Goal: Communication & Community: Answer question/provide support

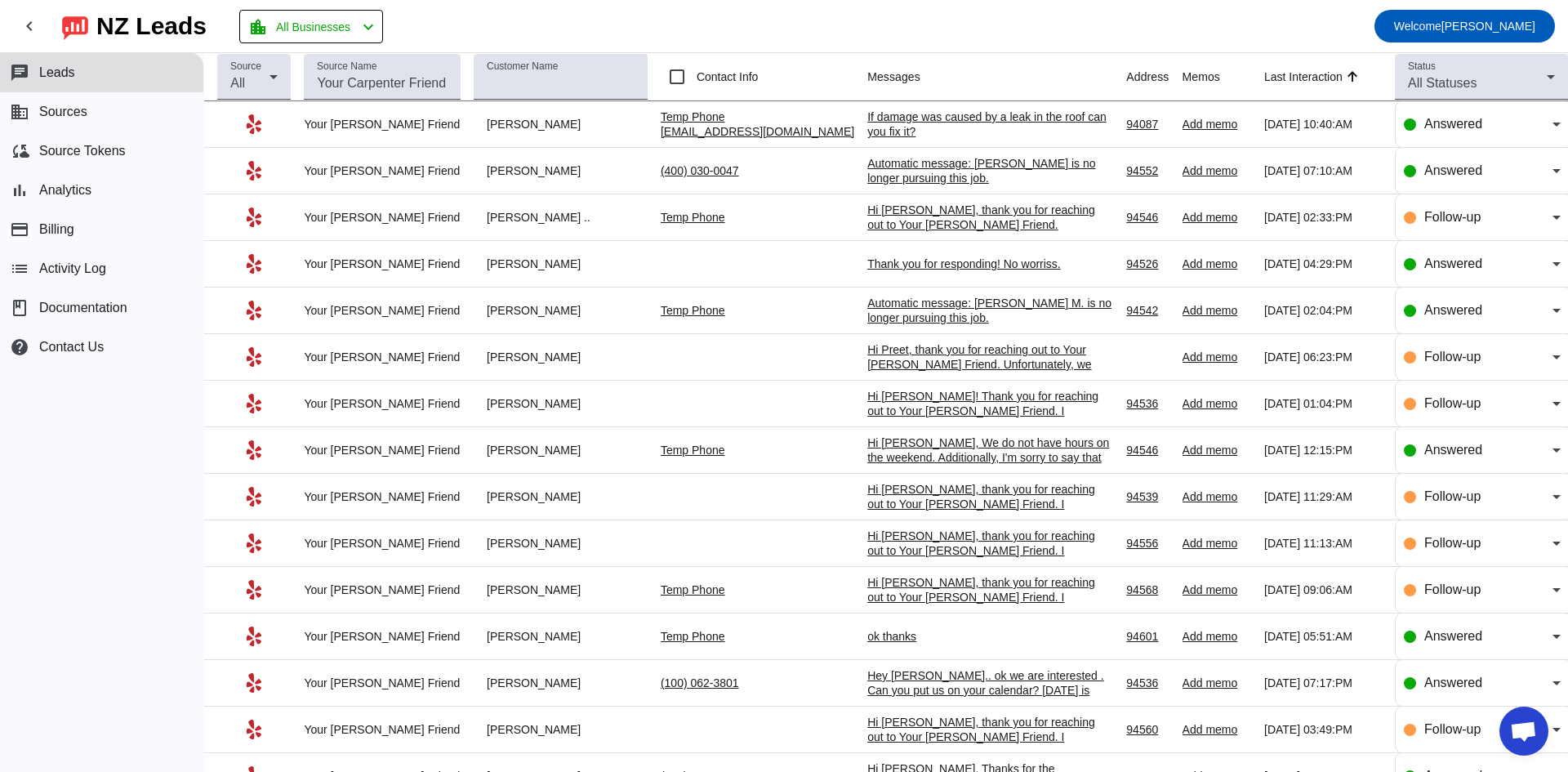
click at [868, 134] on div "If damage was caused by a leak in the roof can you fix it?" at bounding box center [990, 124] width 245 height 29
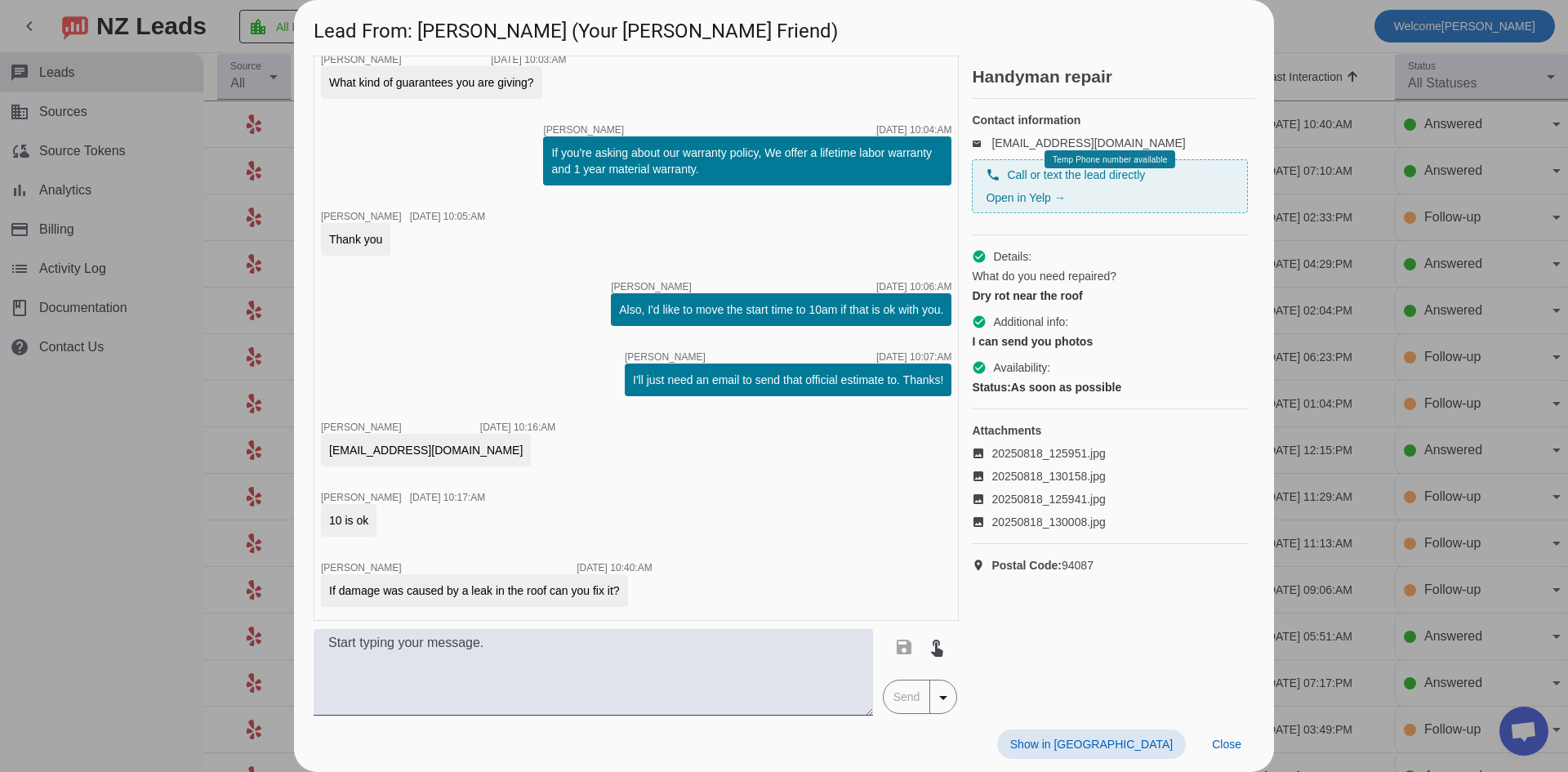
scroll to position [1886, 0]
click at [459, 657] on textarea at bounding box center [593, 672] width 559 height 86
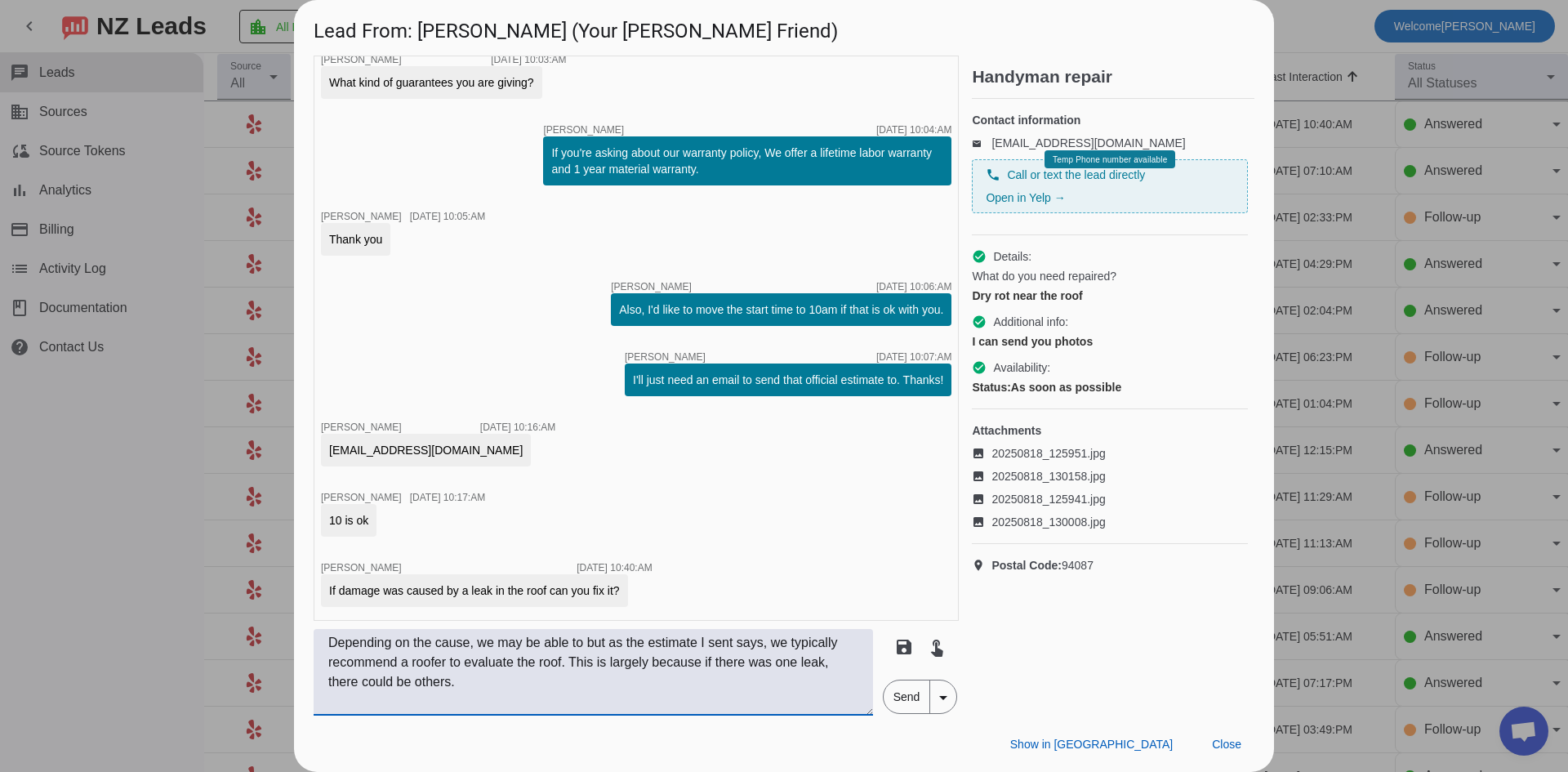
type textarea "Depending on the cause, we may be able to but as the estimate I sent says, we t…"
click at [894, 694] on span "Send" at bounding box center [907, 697] width 47 height 33
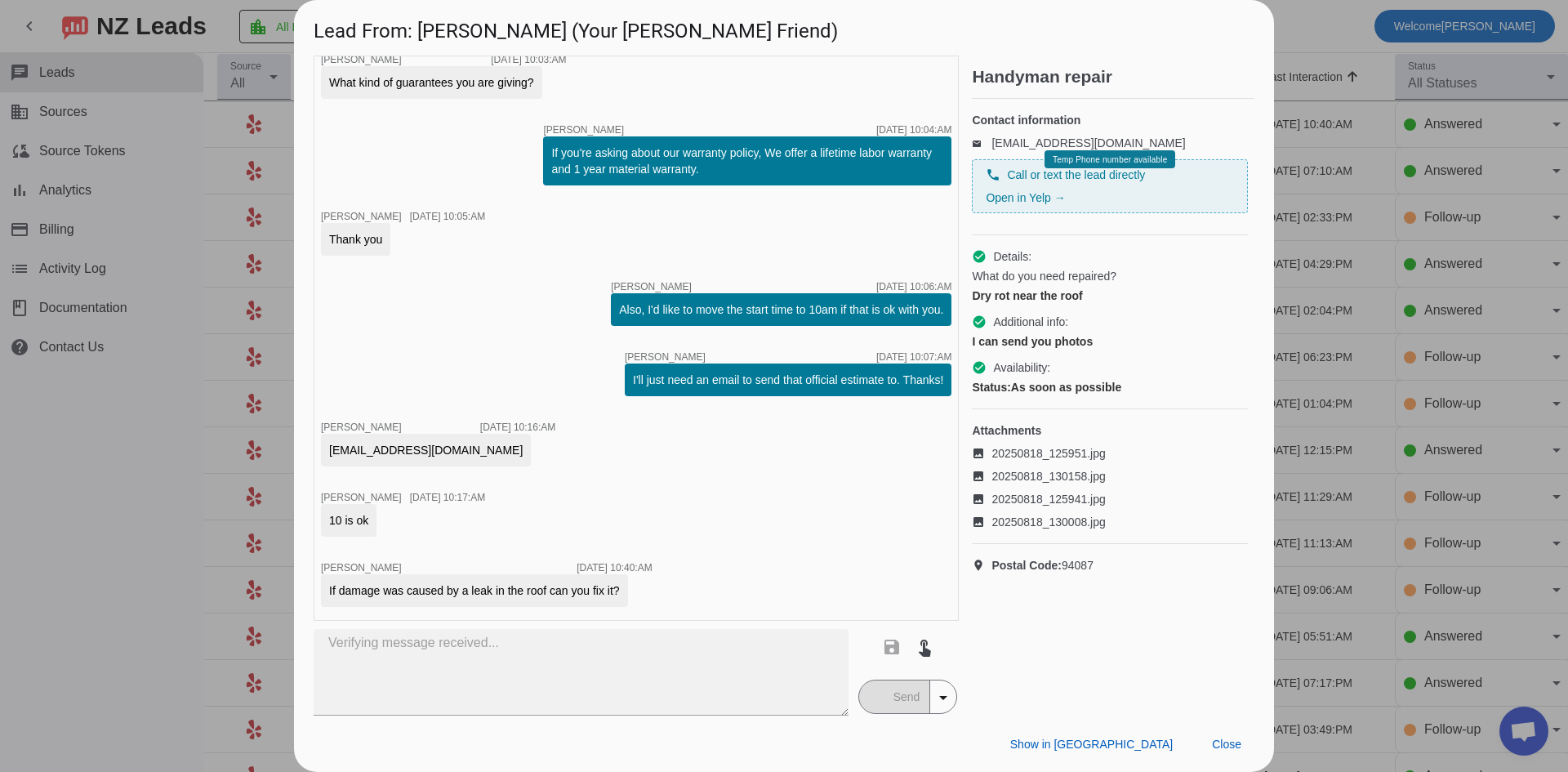
click at [143, 471] on div at bounding box center [784, 386] width 1568 height 772
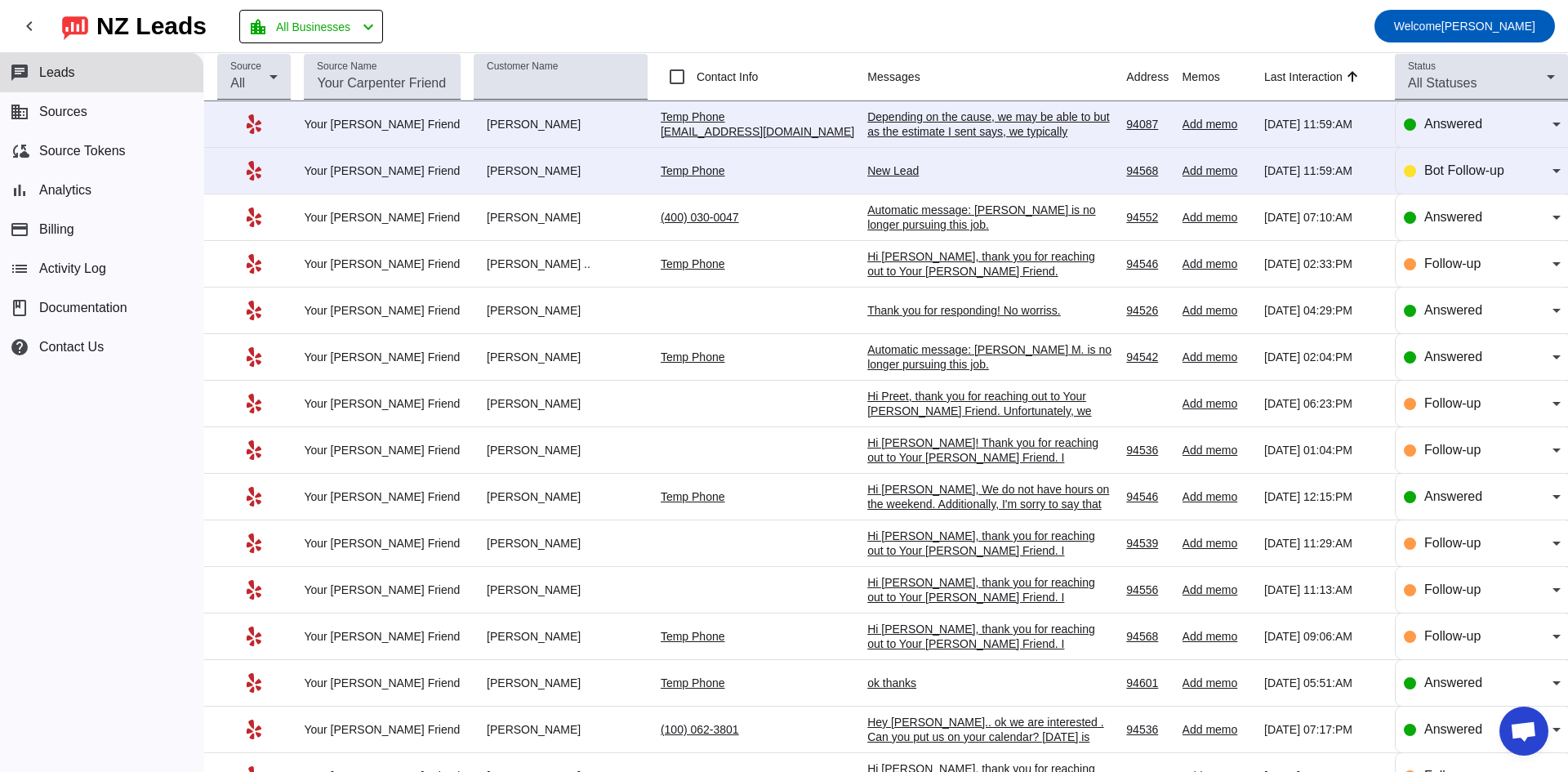
click at [868, 171] on div "New Lead" at bounding box center [990, 171] width 245 height 15
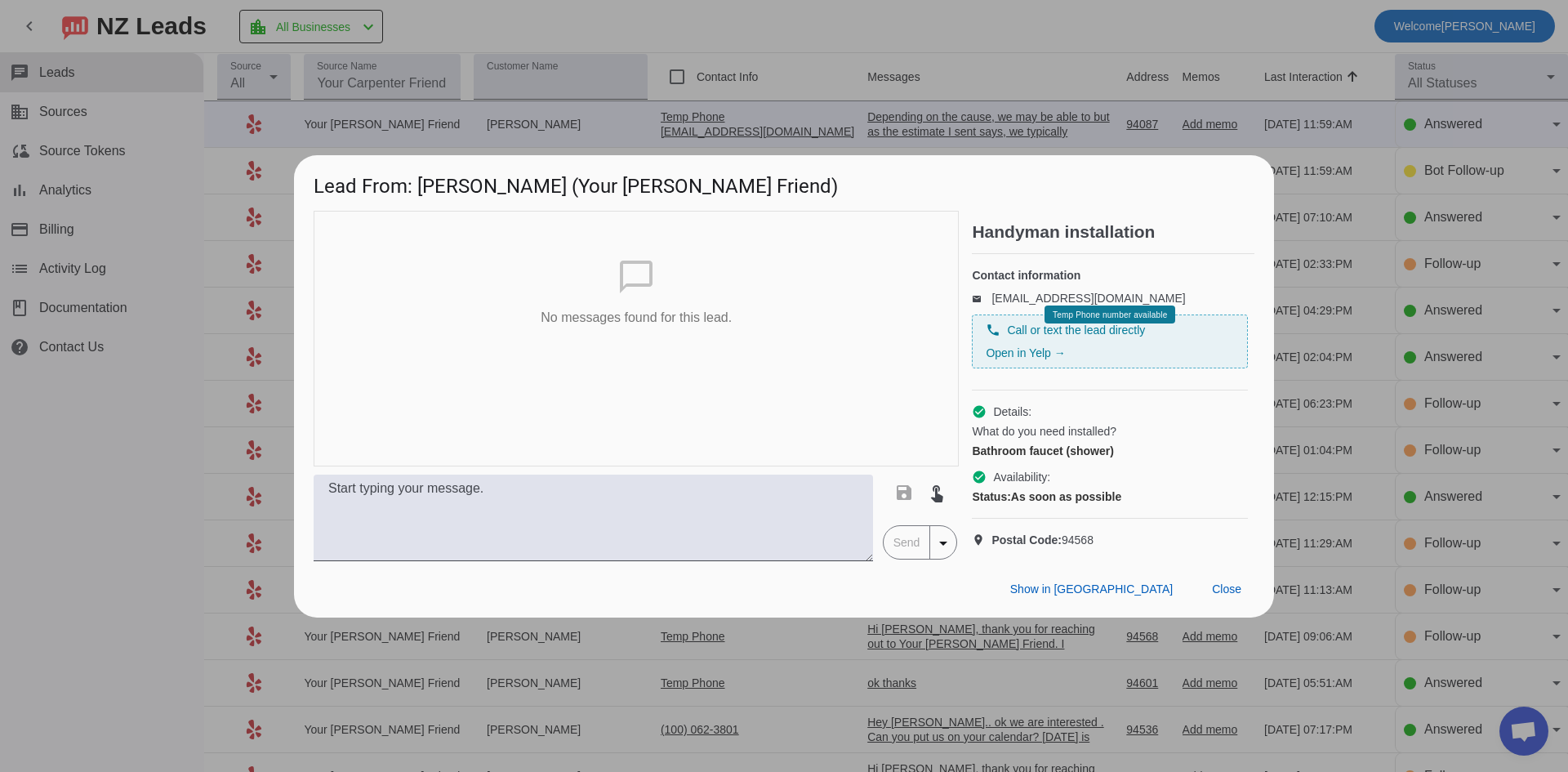
drag, startPoint x: 123, startPoint y: 470, endPoint x: 155, endPoint y: 458, distance: 34.2
click at [125, 470] on div at bounding box center [784, 386] width 1568 height 772
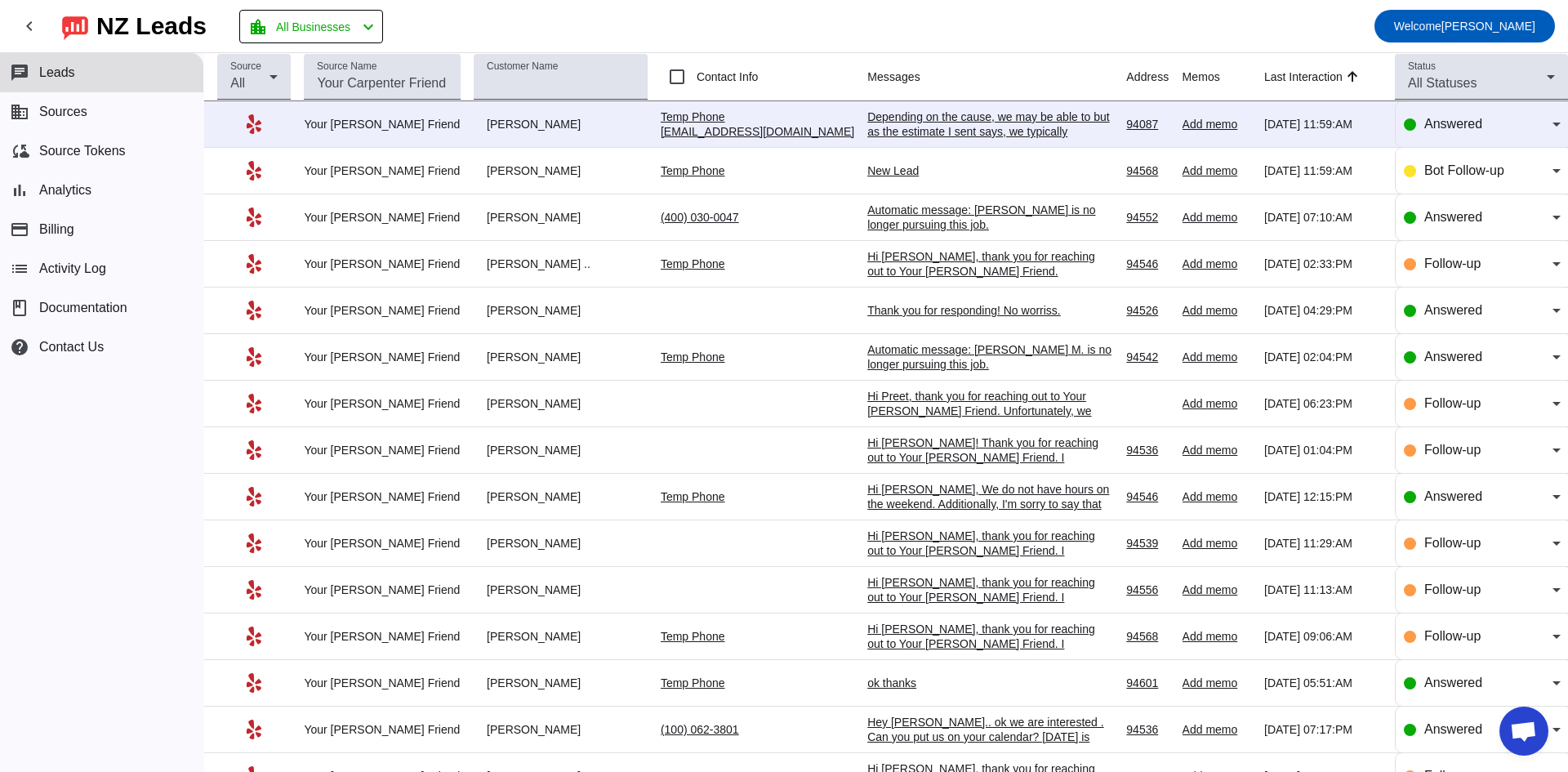
click at [910, 118] on div "Depending on the cause, we may be able to but as the estimate I sent says, we t…" at bounding box center [990, 146] width 245 height 73
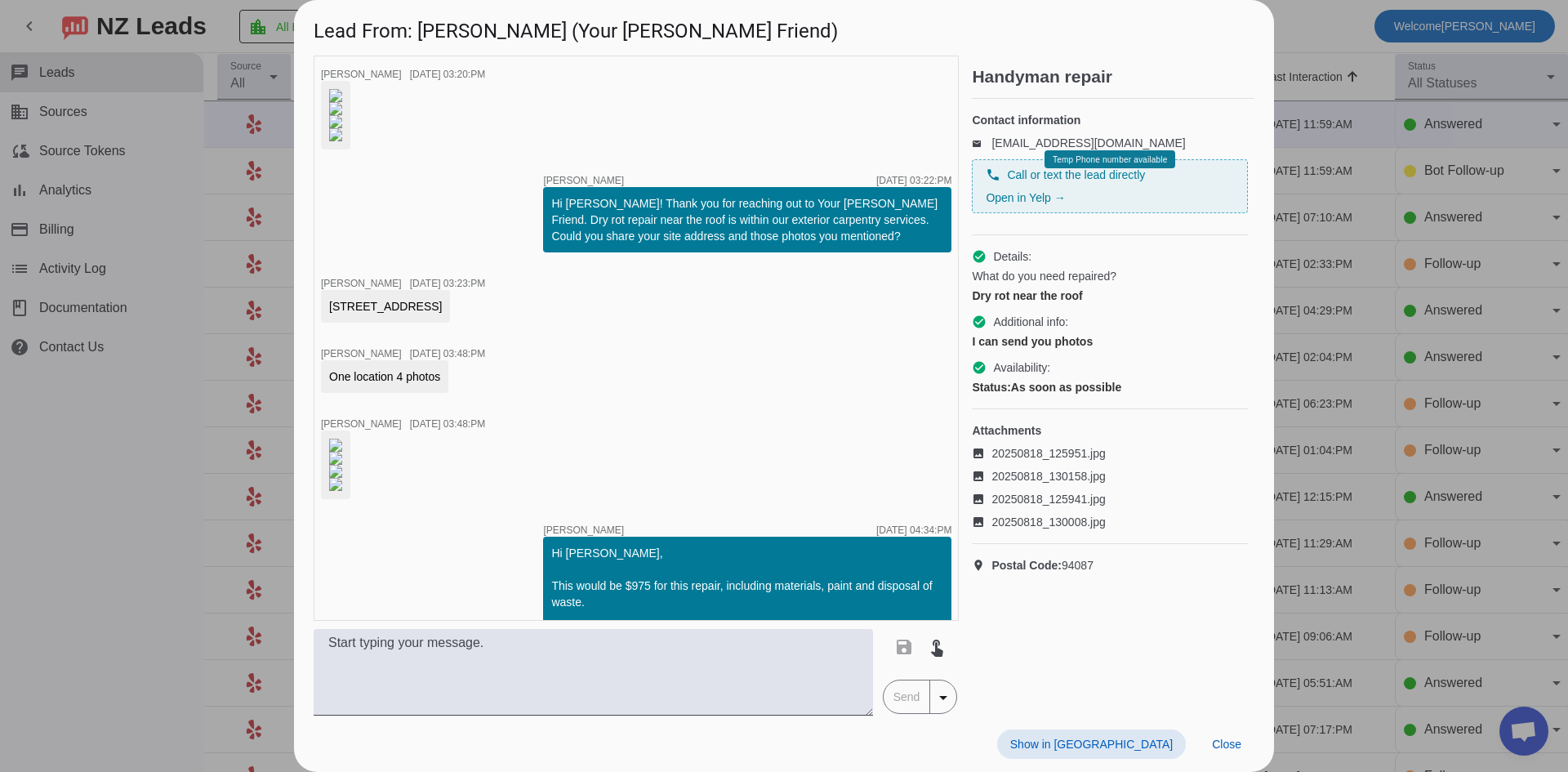
scroll to position [1989, 0]
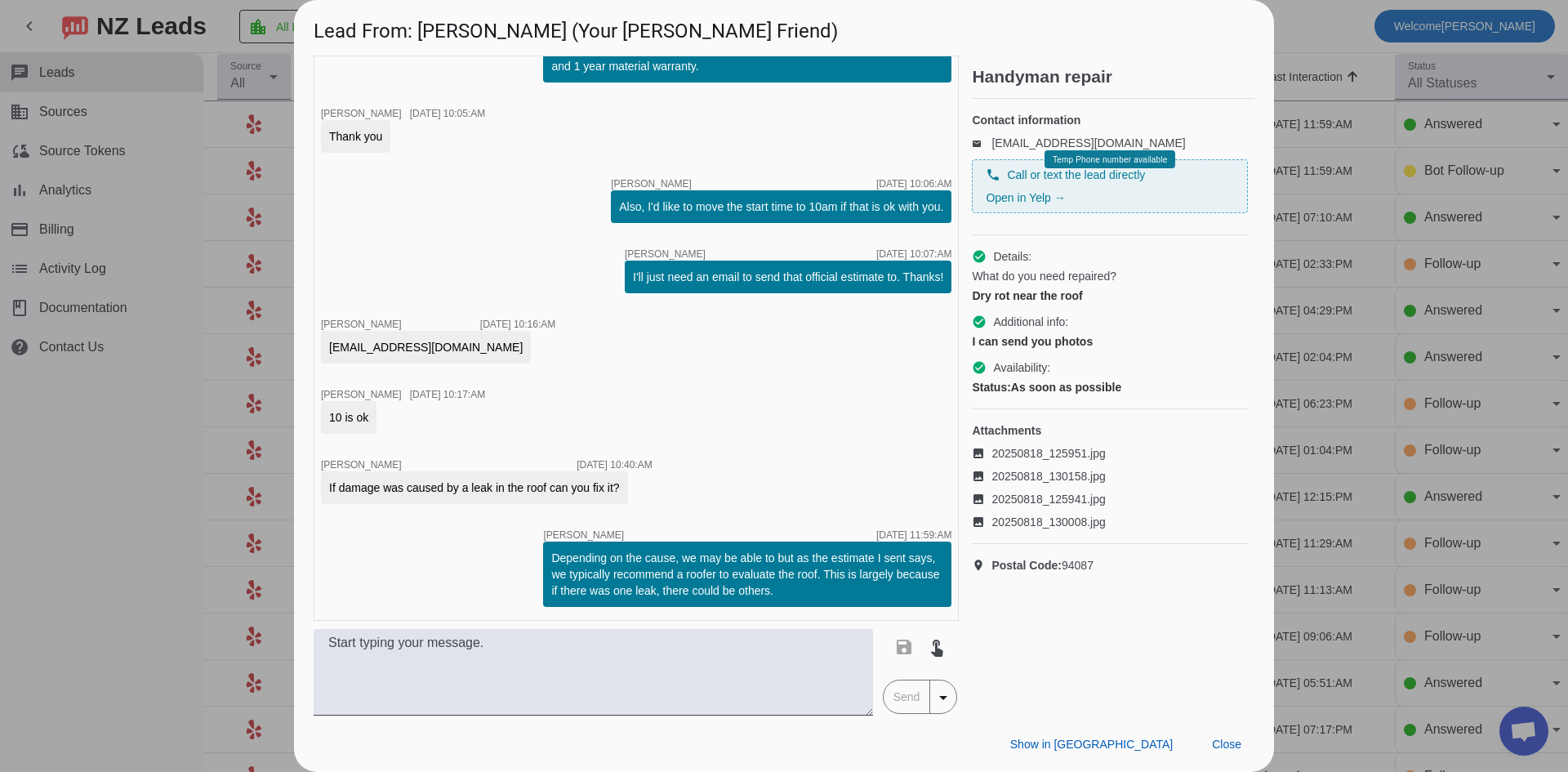
click at [143, 543] on div at bounding box center [784, 386] width 1568 height 772
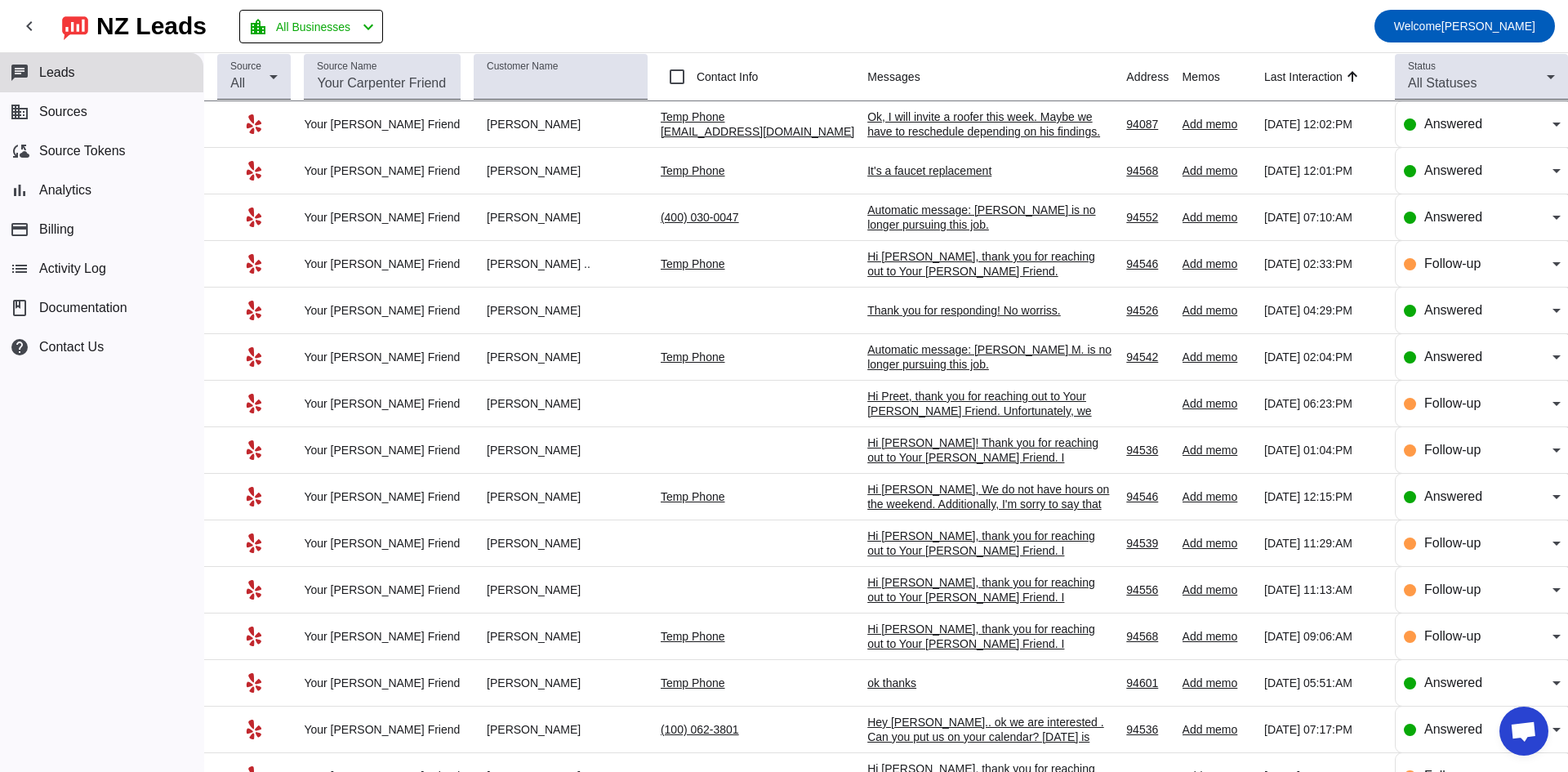
click at [1015, 134] on div "Ok, I will invite a roofer this week. Maybe we have to reschedule depending on …" at bounding box center [990, 124] width 245 height 29
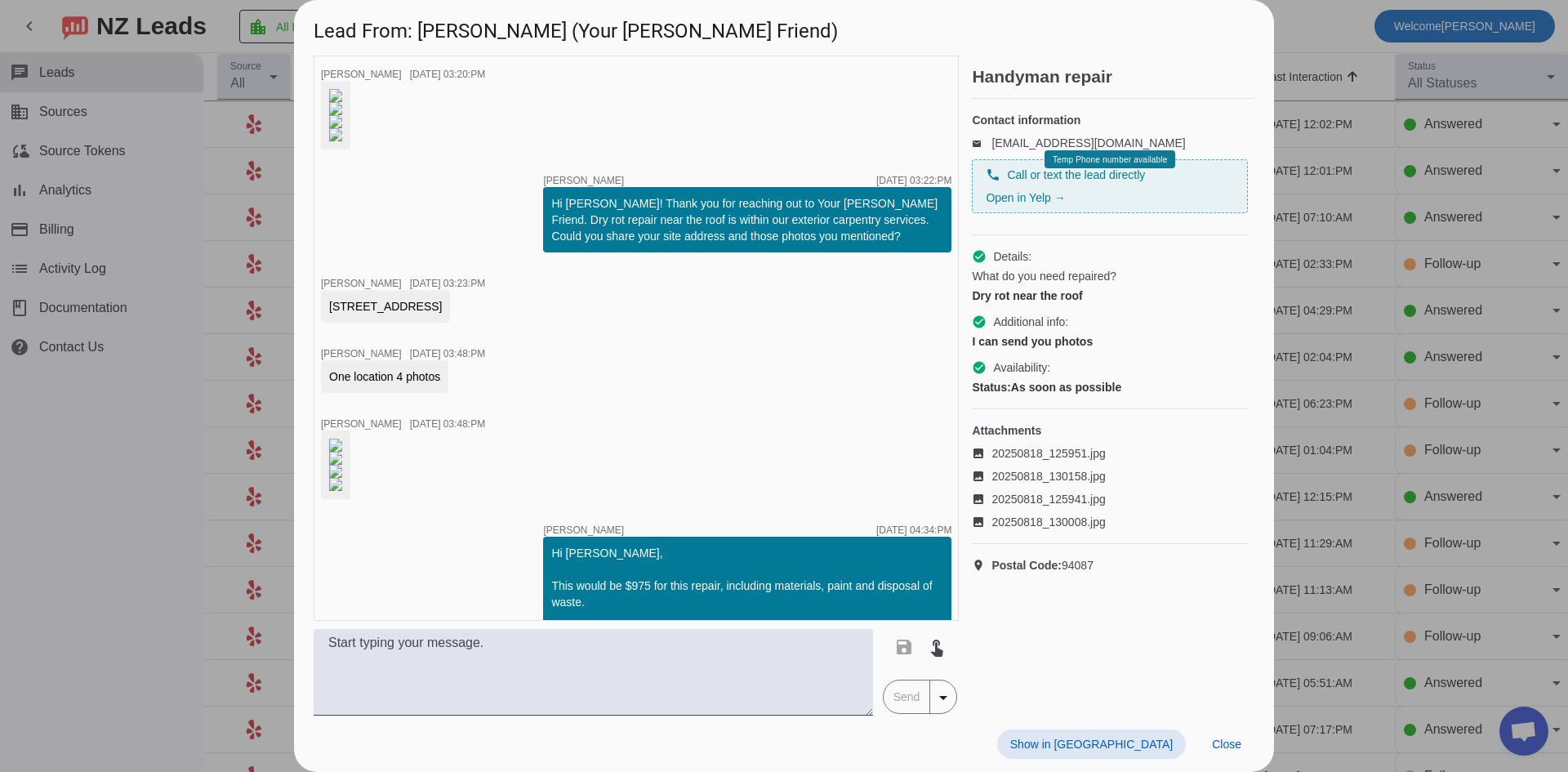
scroll to position [2076, 0]
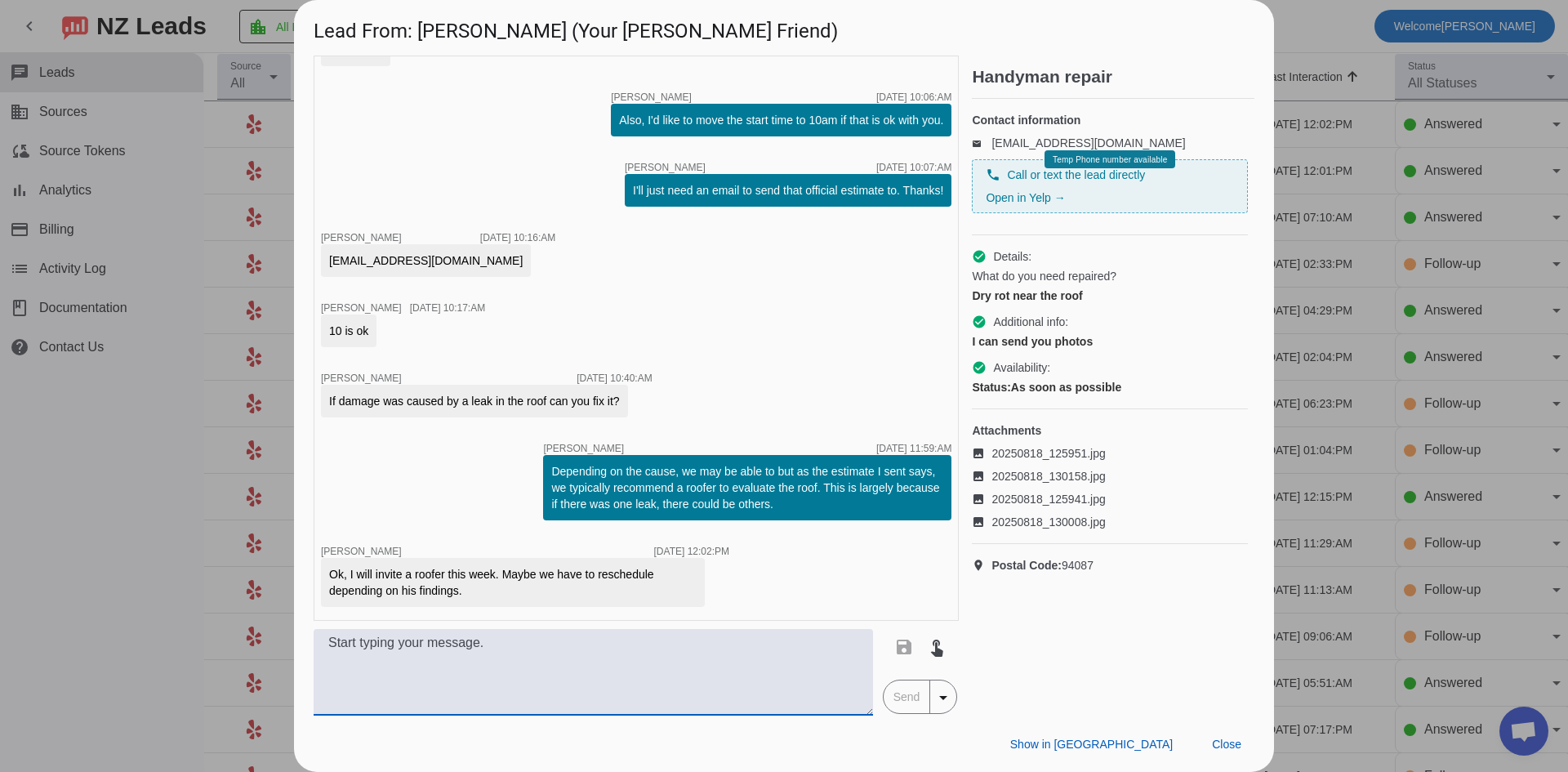
click at [560, 675] on textarea at bounding box center [593, 672] width 559 height 86
type textarea "Ok. I will take you off the schedule for [DATE] then if that's what you're requ…"
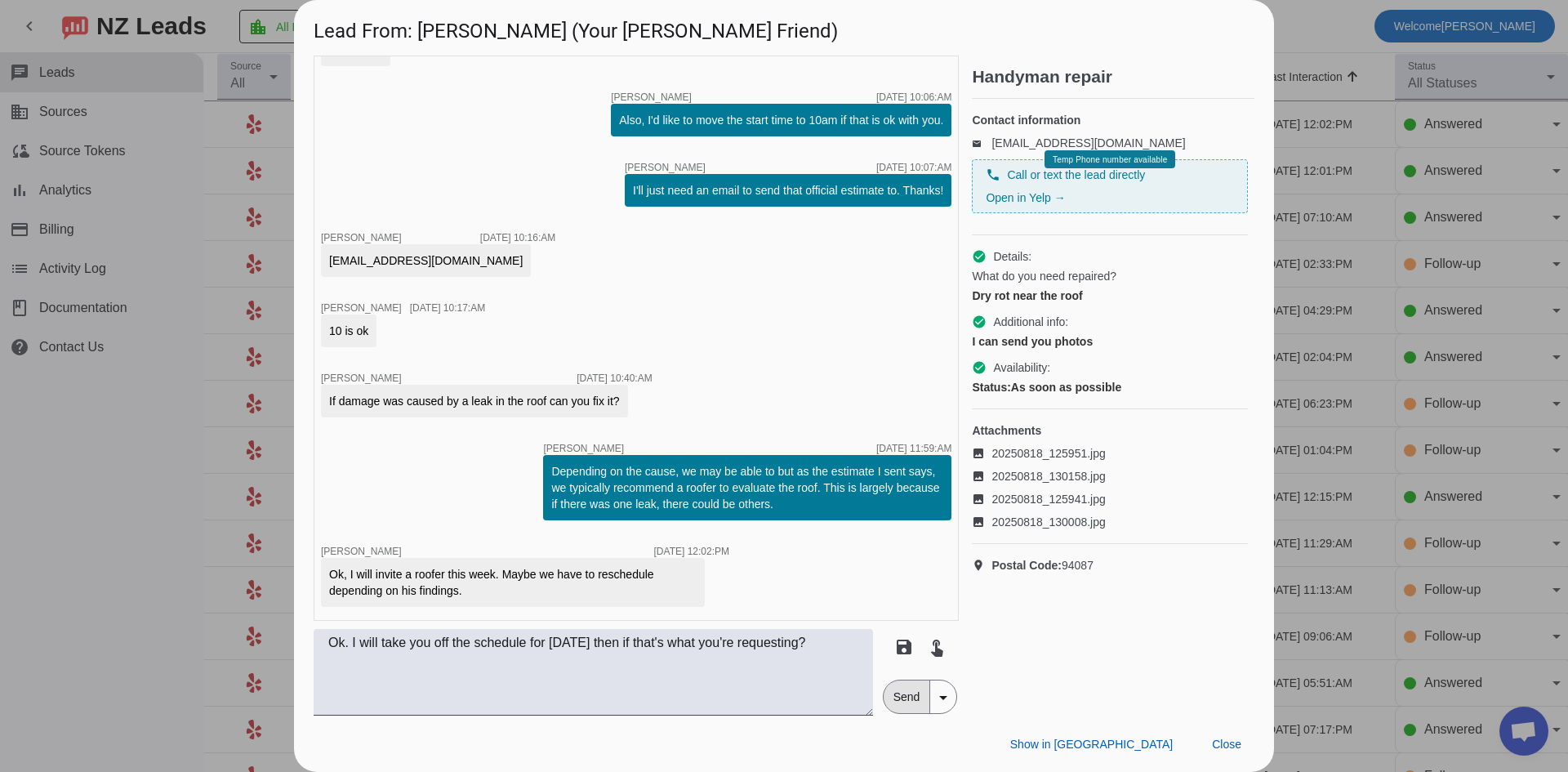
click at [898, 700] on span "Send" at bounding box center [907, 697] width 47 height 33
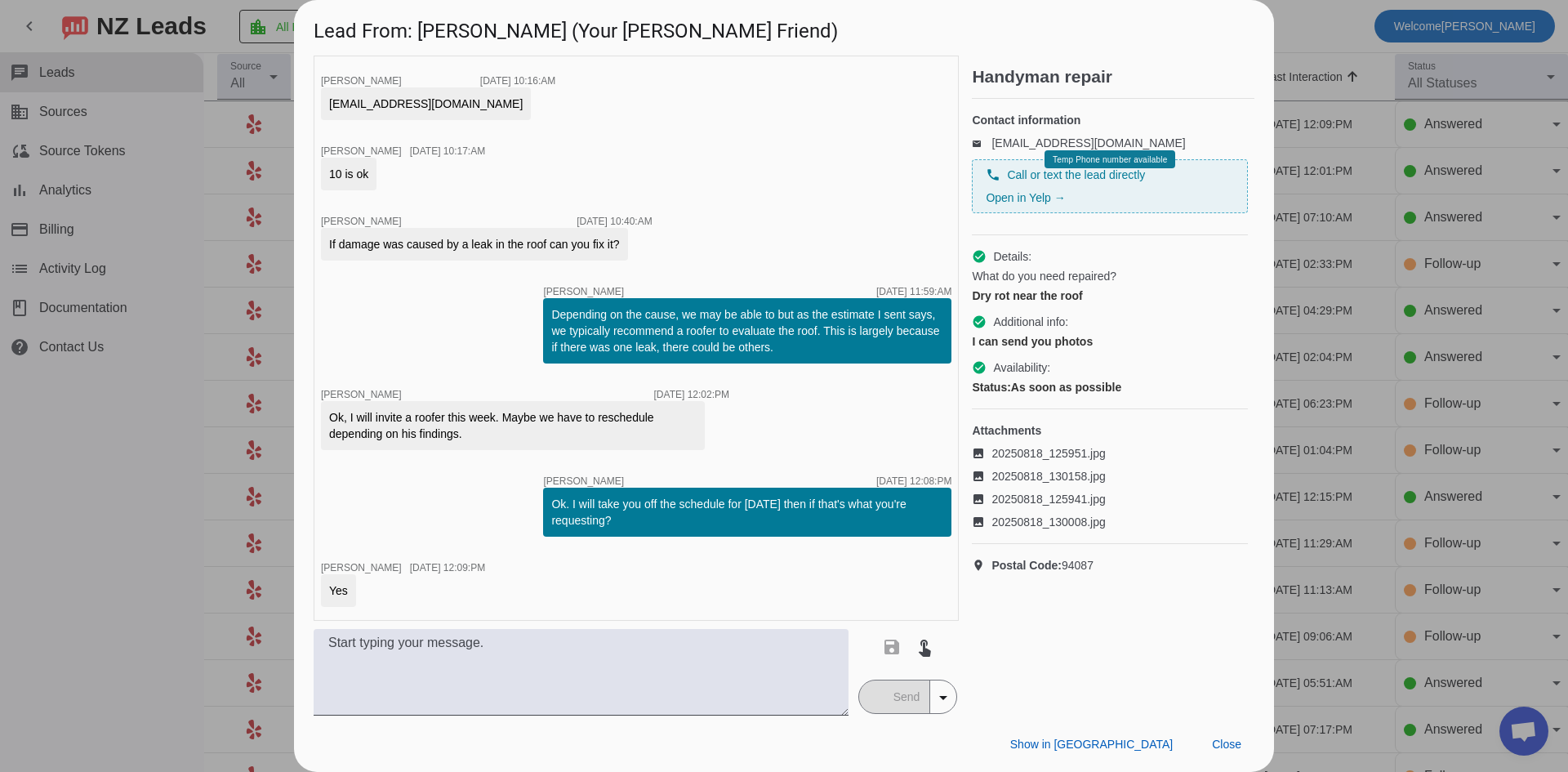
scroll to position [2232, 0]
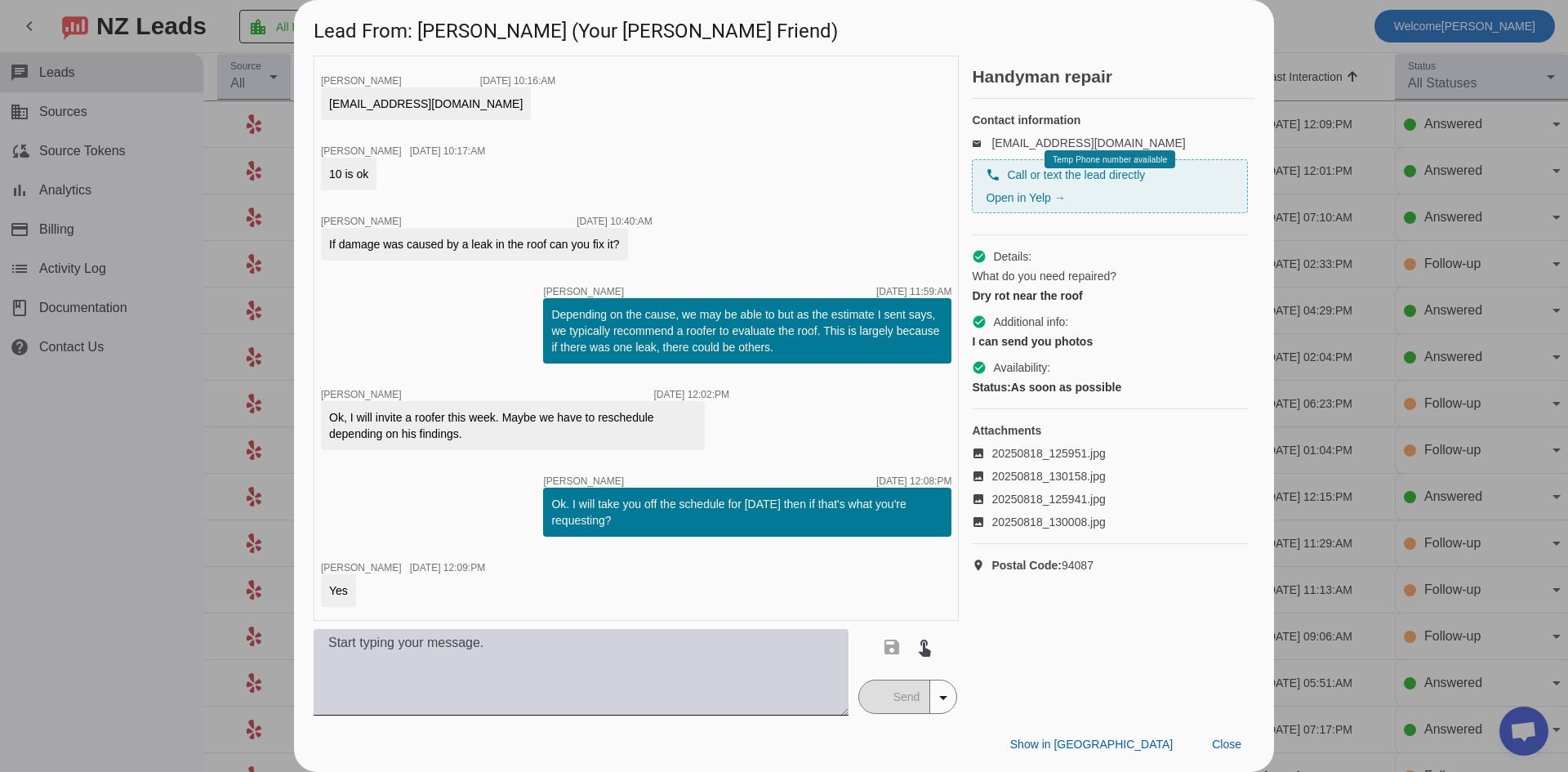
click at [573, 679] on textarea at bounding box center [581, 672] width 535 height 86
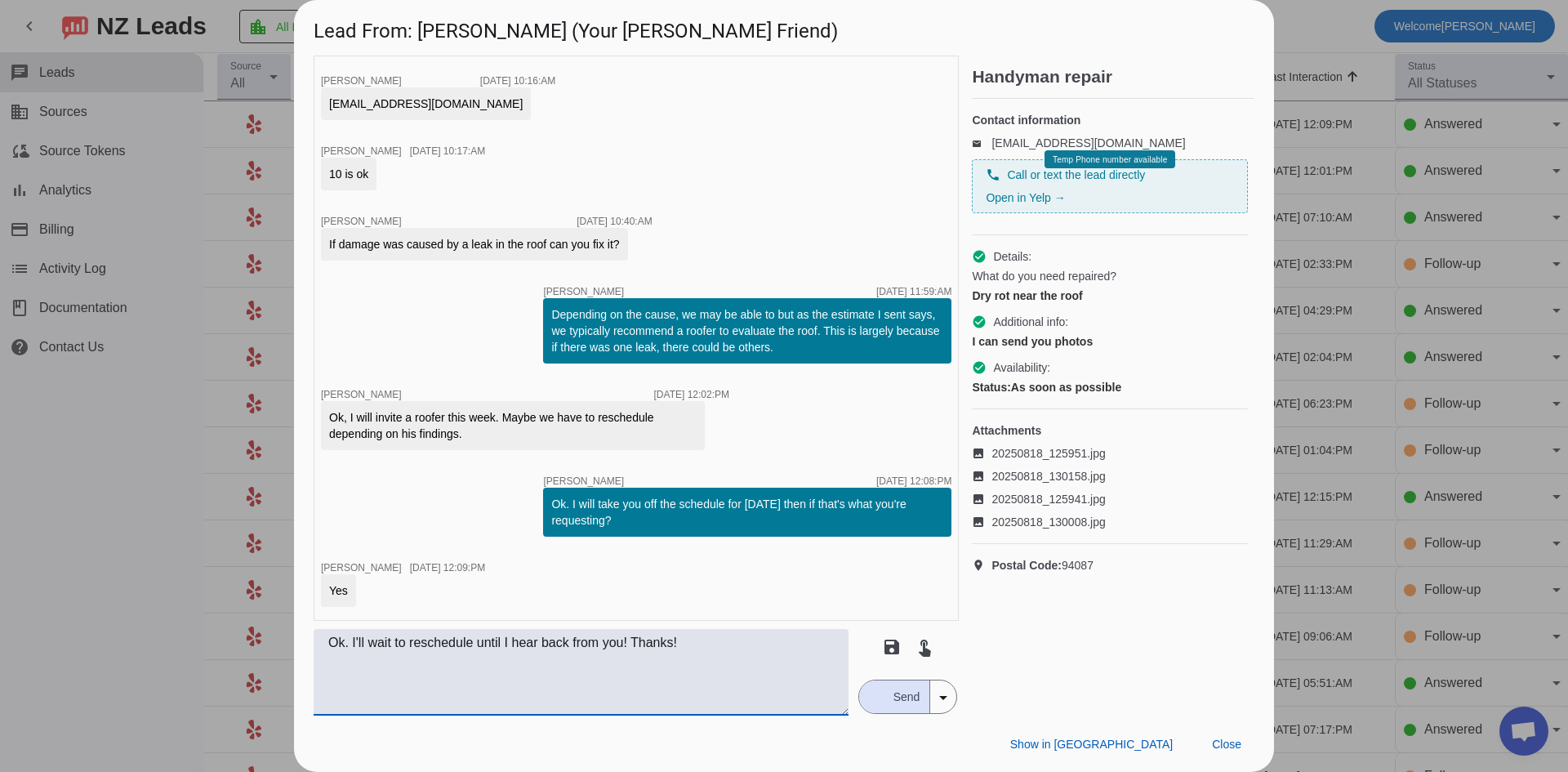
type textarea "Ok. I'll wait to reschedule until I hear back from you! Thanks!"
click at [902, 693] on span "Send" at bounding box center [907, 697] width 47 height 33
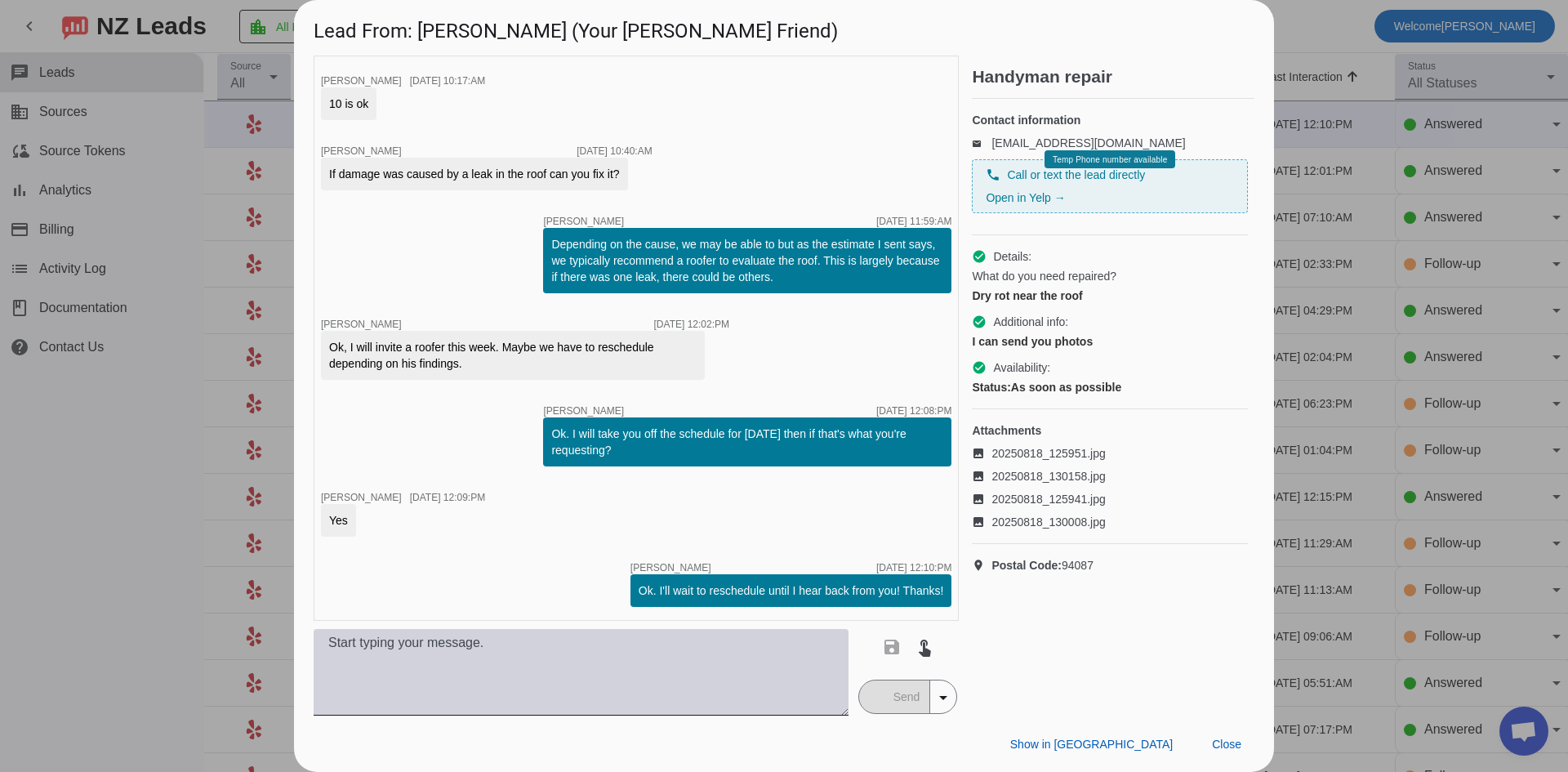
scroll to position [2302, 0]
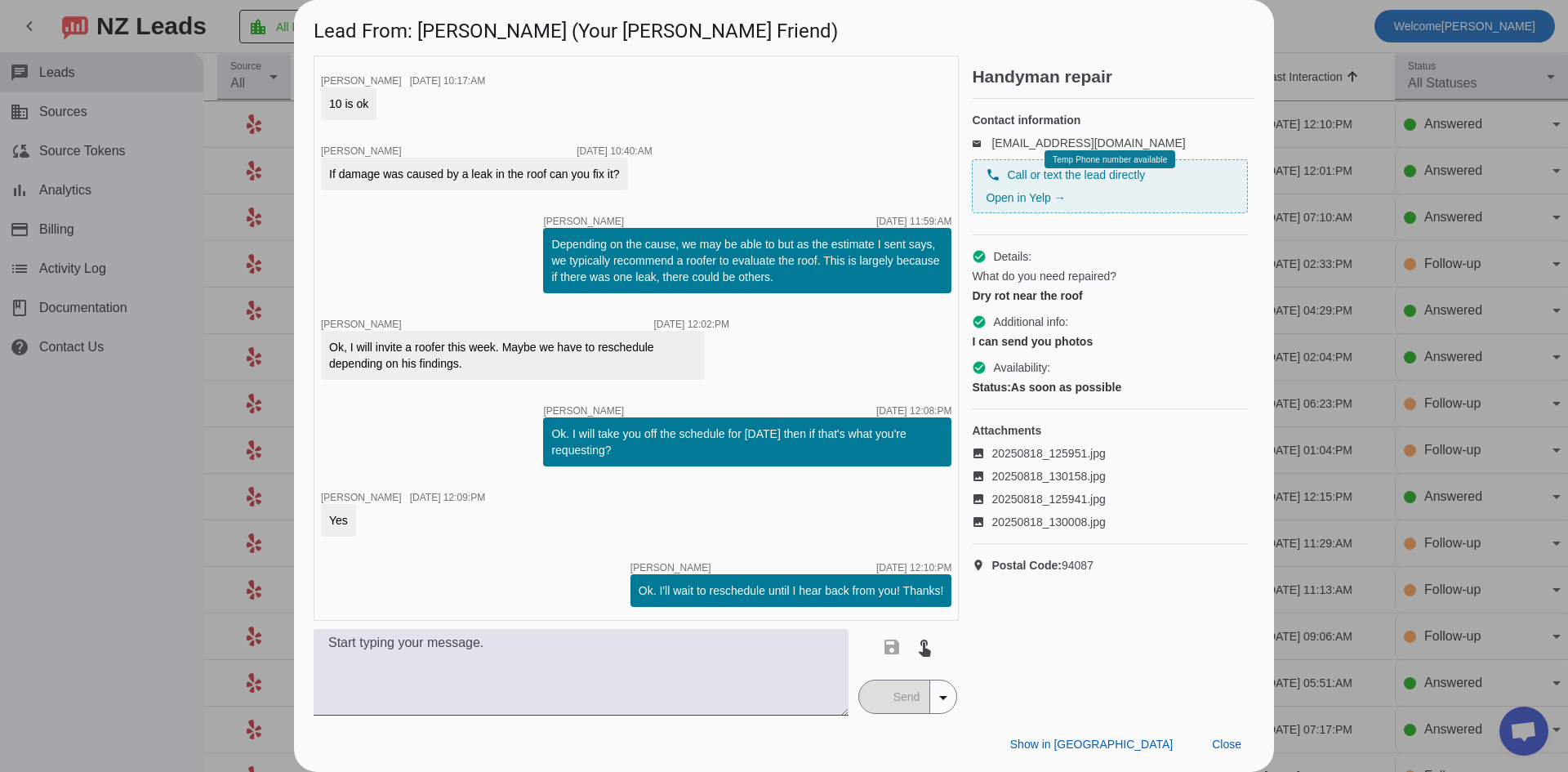
drag, startPoint x: 73, startPoint y: 493, endPoint x: 78, endPoint y: 437, distance: 56.2
click at [78, 455] on div at bounding box center [784, 386] width 1568 height 772
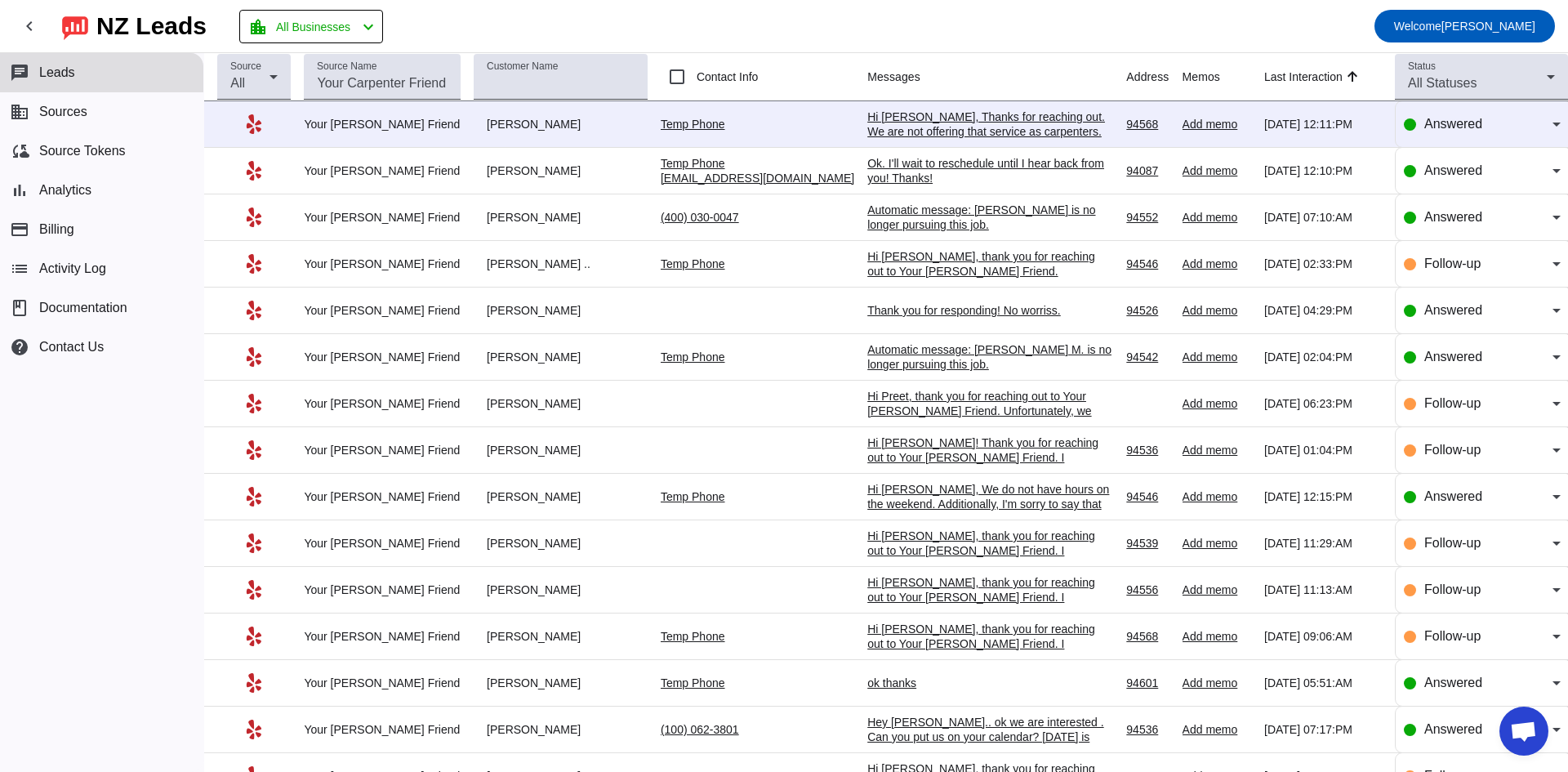
click at [946, 134] on div "Hi [PERSON_NAME], Thanks for reaching out. We are not offering that service as …" at bounding box center [990, 131] width 245 height 44
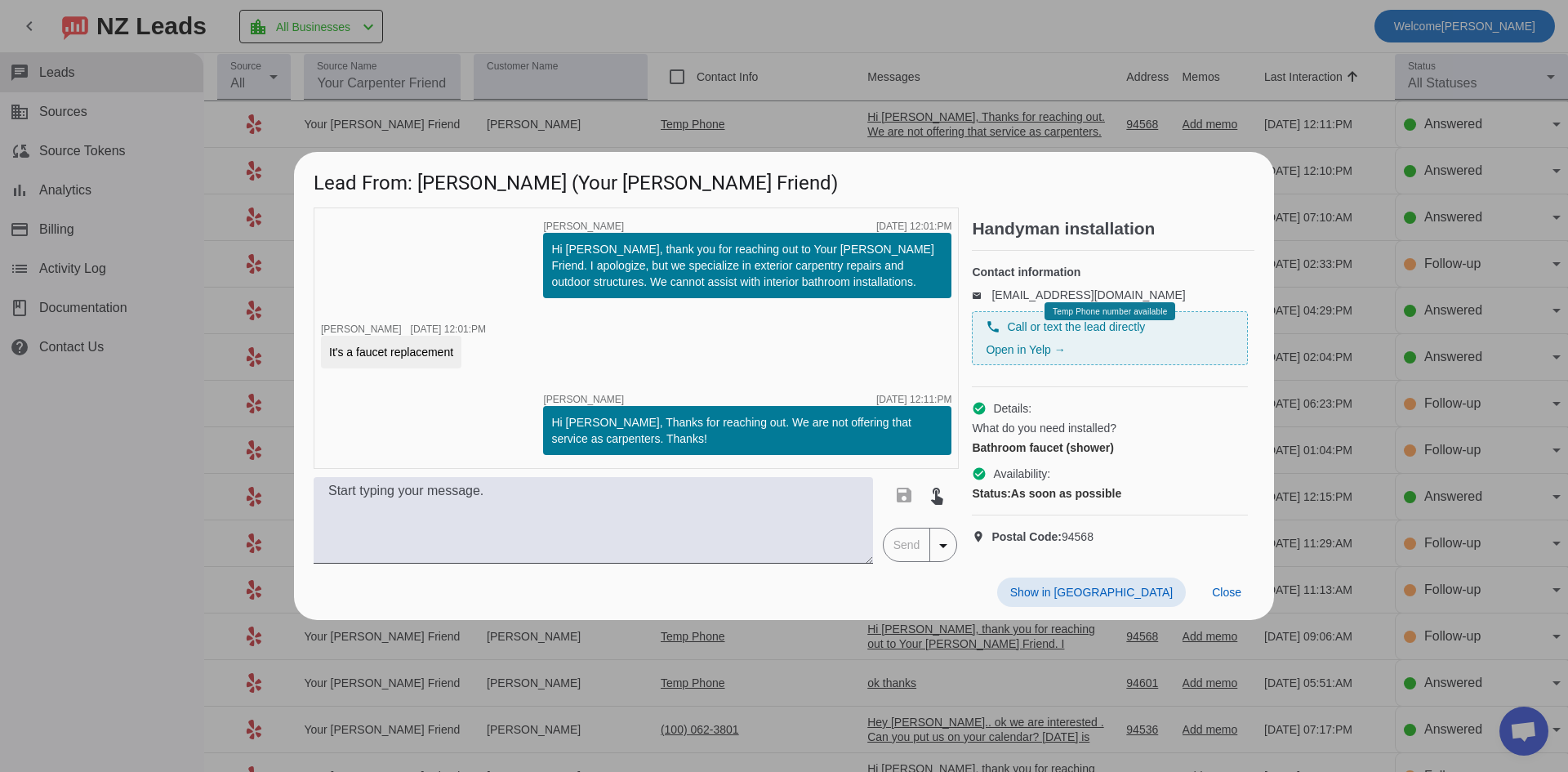
click at [155, 448] on div at bounding box center [784, 386] width 1568 height 772
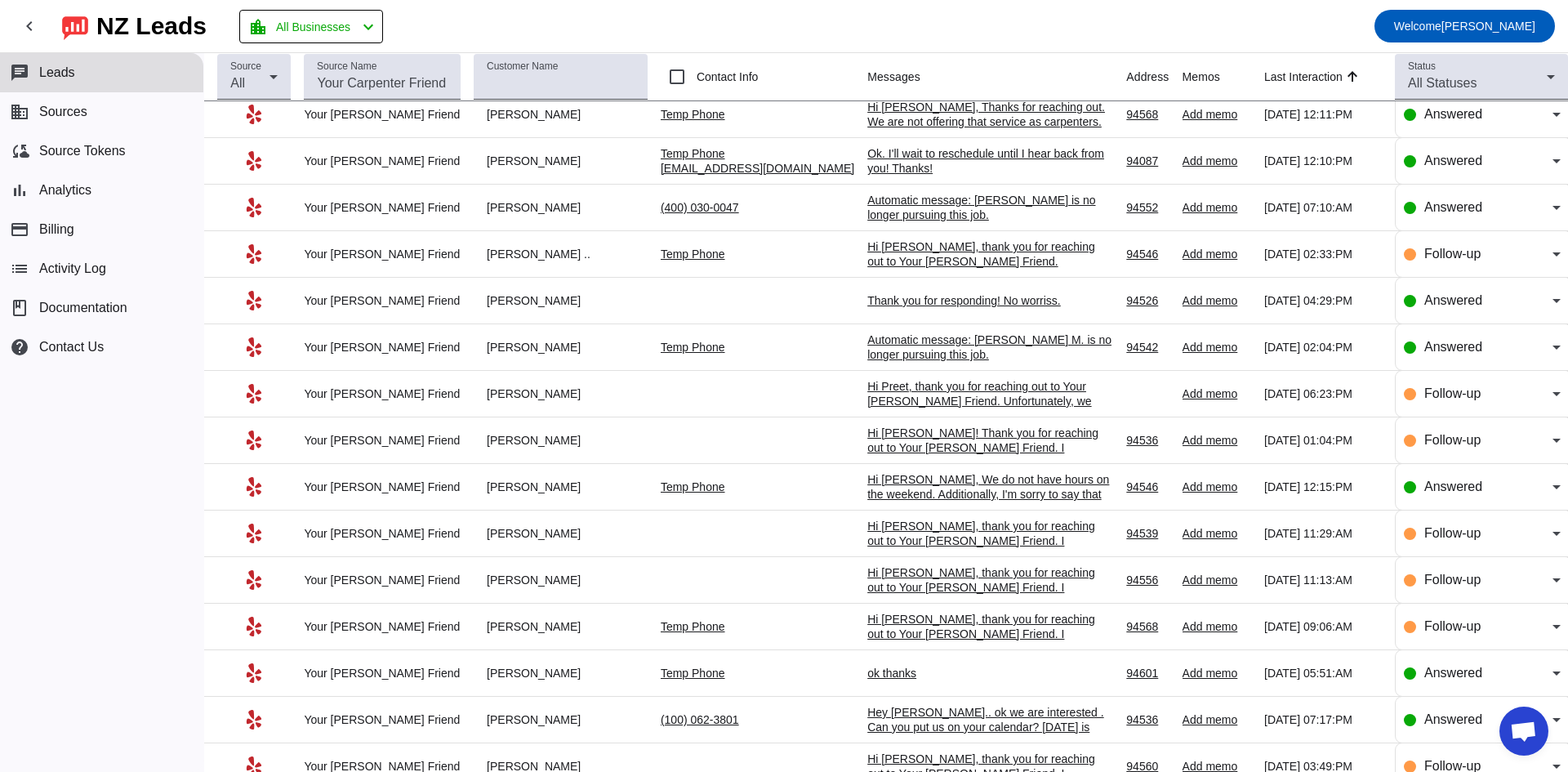
scroll to position [0, 0]
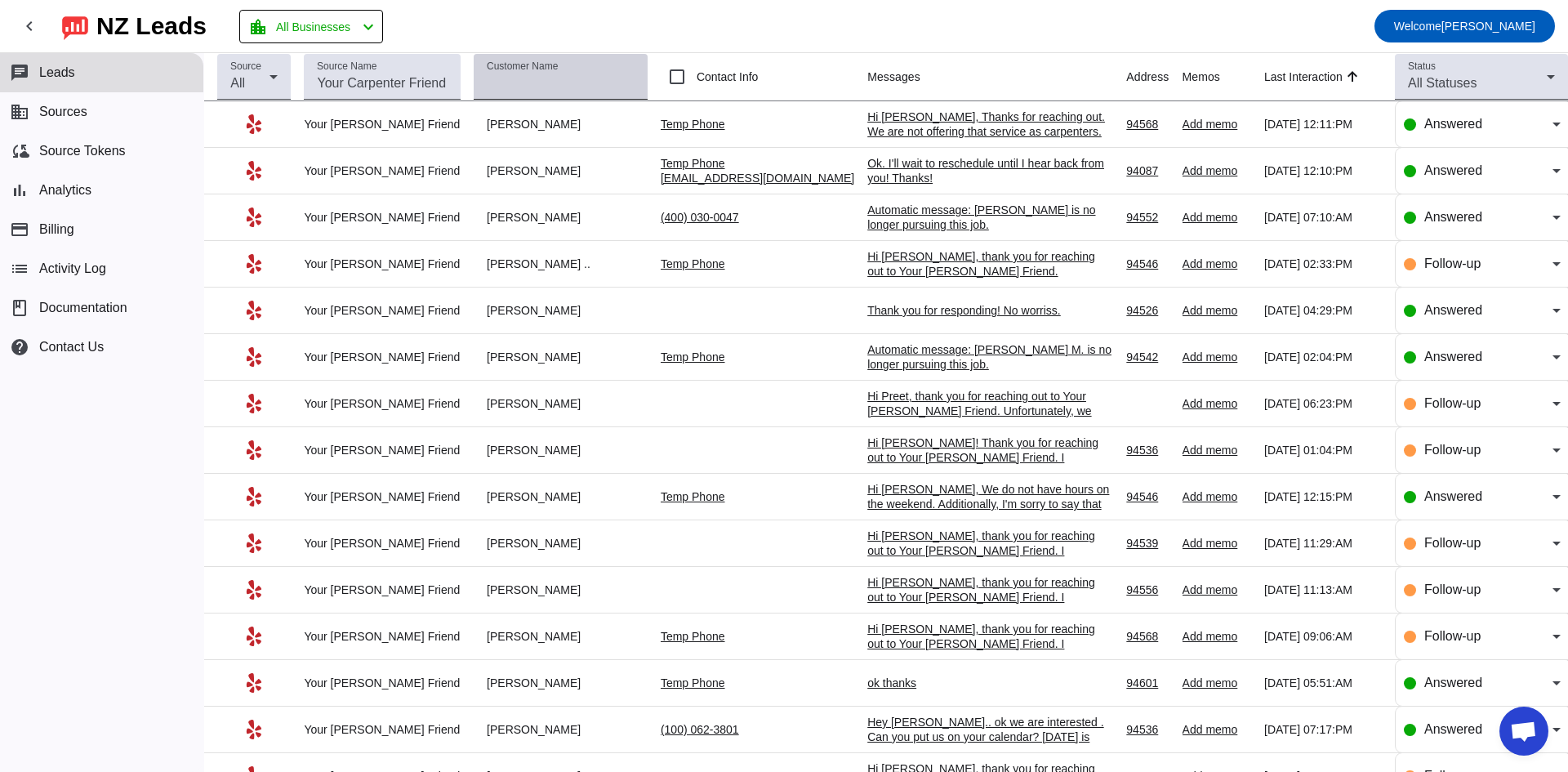
click at [611, 86] on input "Customer Name" at bounding box center [561, 83] width 148 height 20
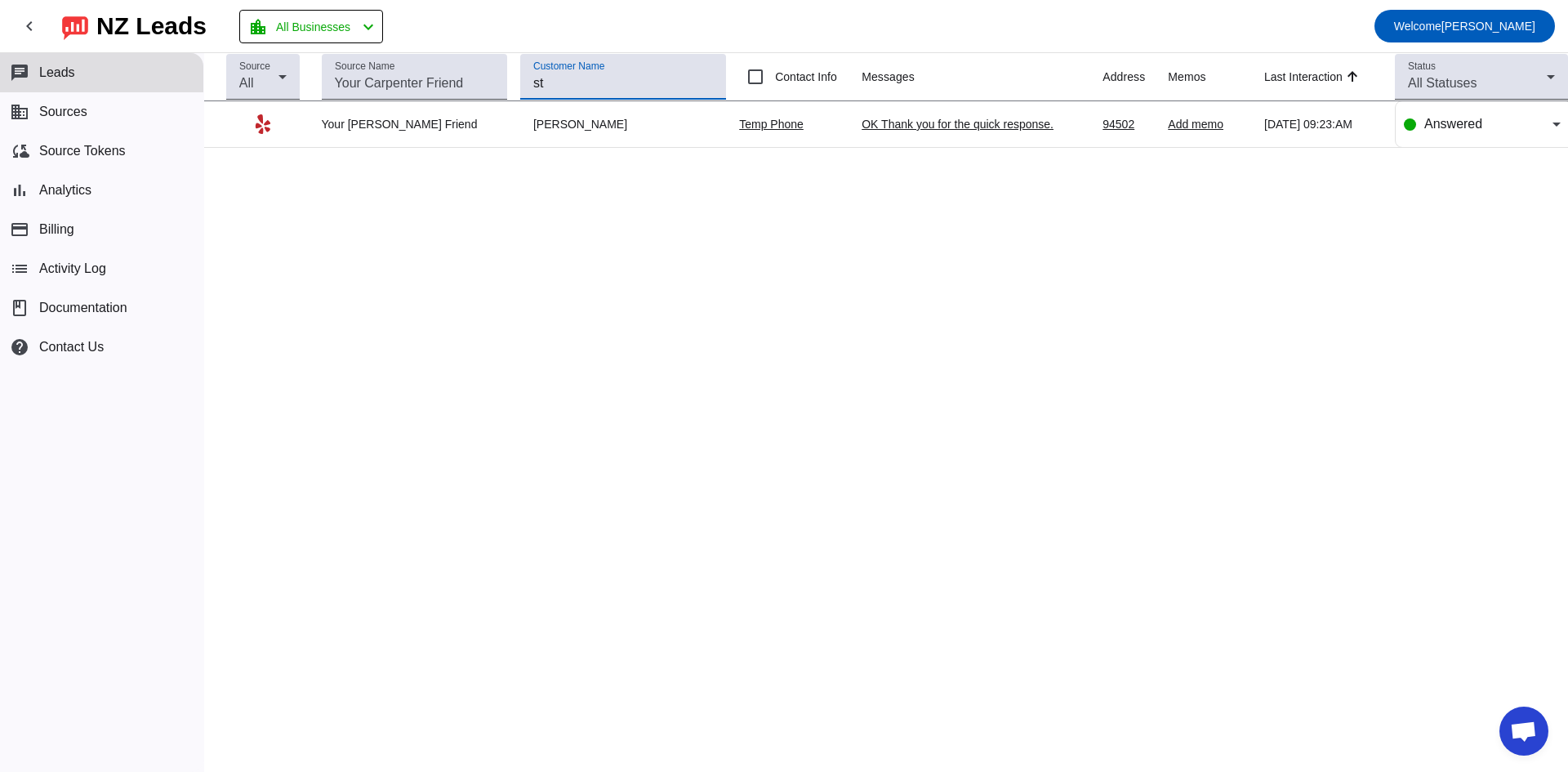
type input "s"
